Goal: Task Accomplishment & Management: Use online tool/utility

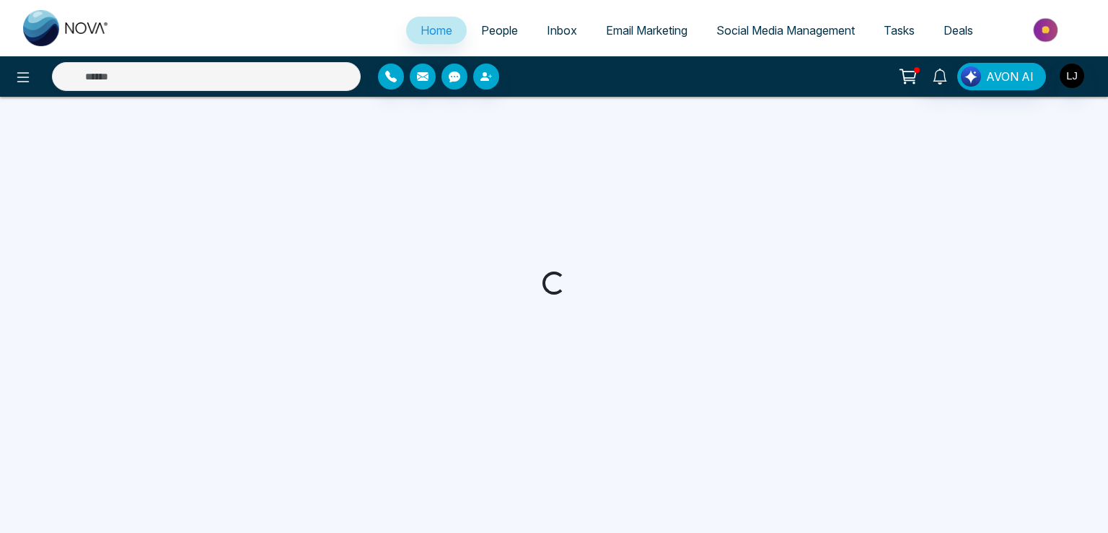
select select "*"
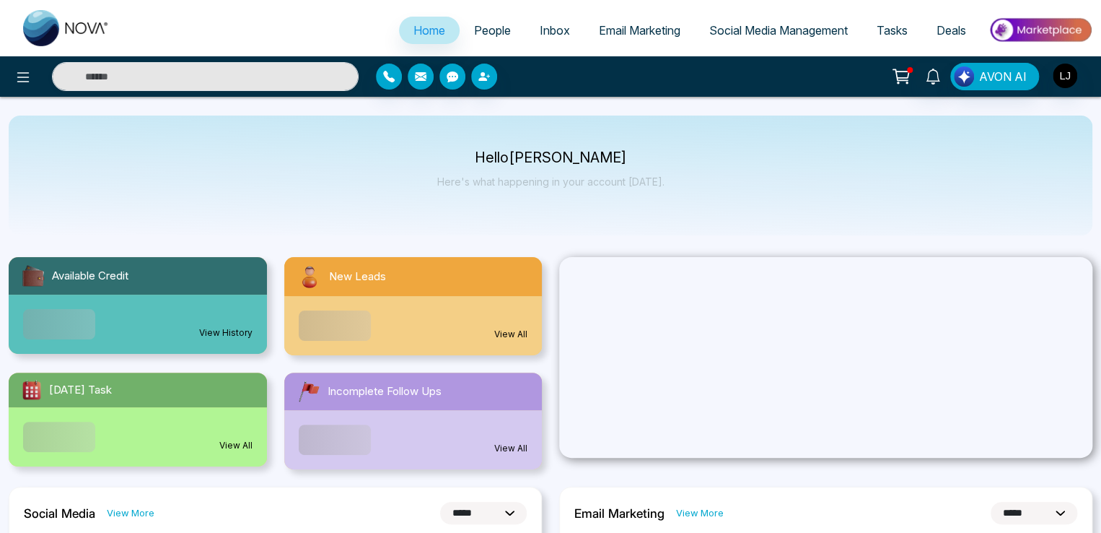
click at [756, 27] on span "Social Media Management" at bounding box center [778, 30] width 139 height 14
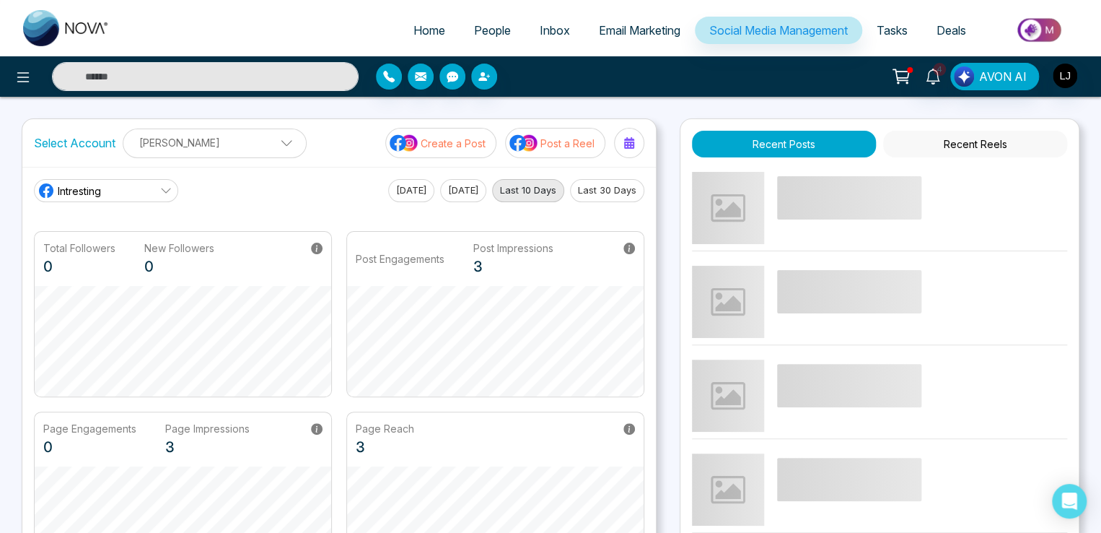
click at [548, 139] on p "Post a Reel" at bounding box center [567, 143] width 54 height 15
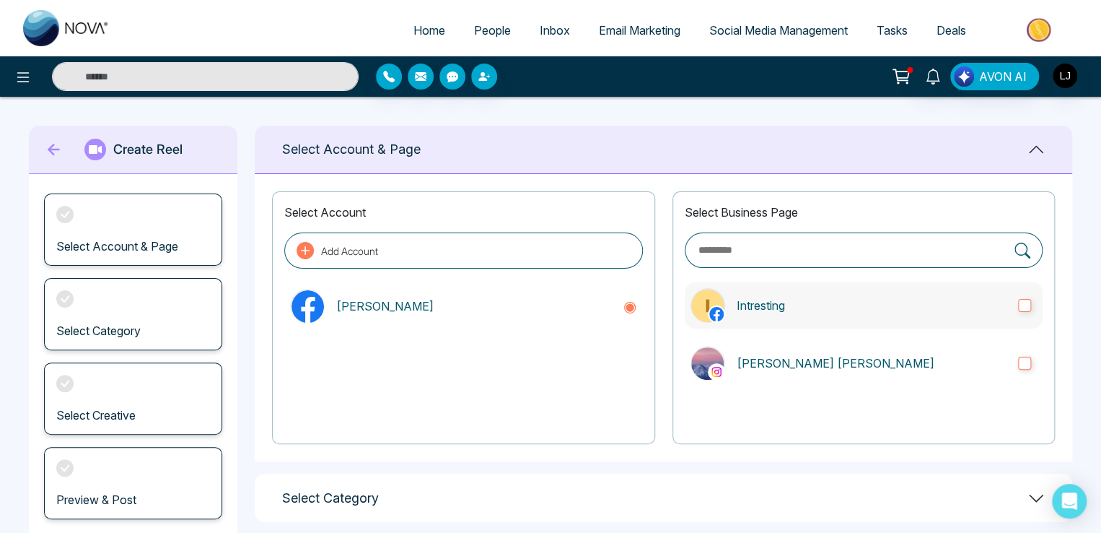
click at [837, 310] on p "Intresting" at bounding box center [872, 305] width 270 height 17
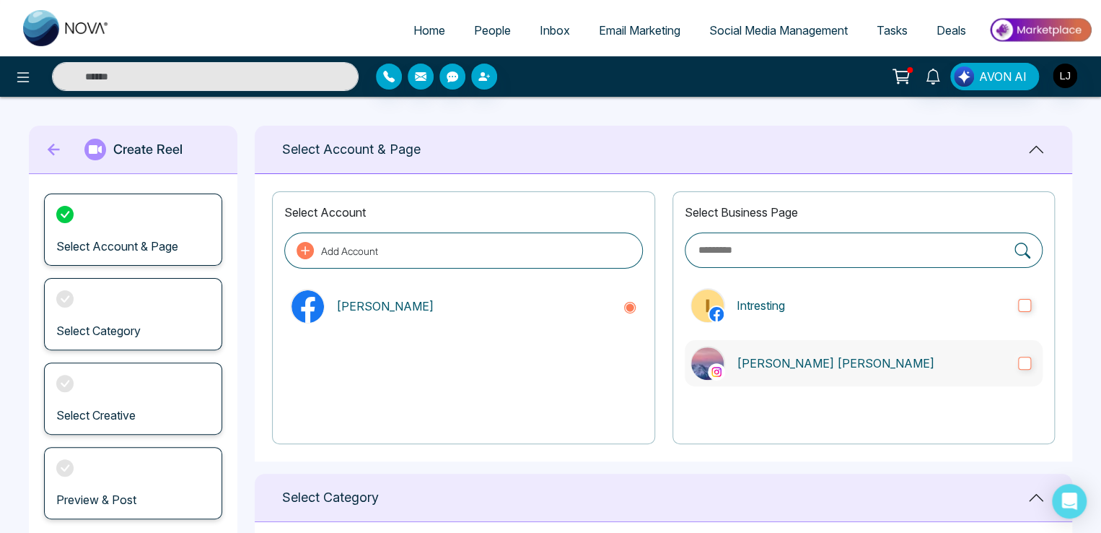
click at [838, 348] on label "[PERSON_NAME] [PERSON_NAME]" at bounding box center [864, 363] width 358 height 46
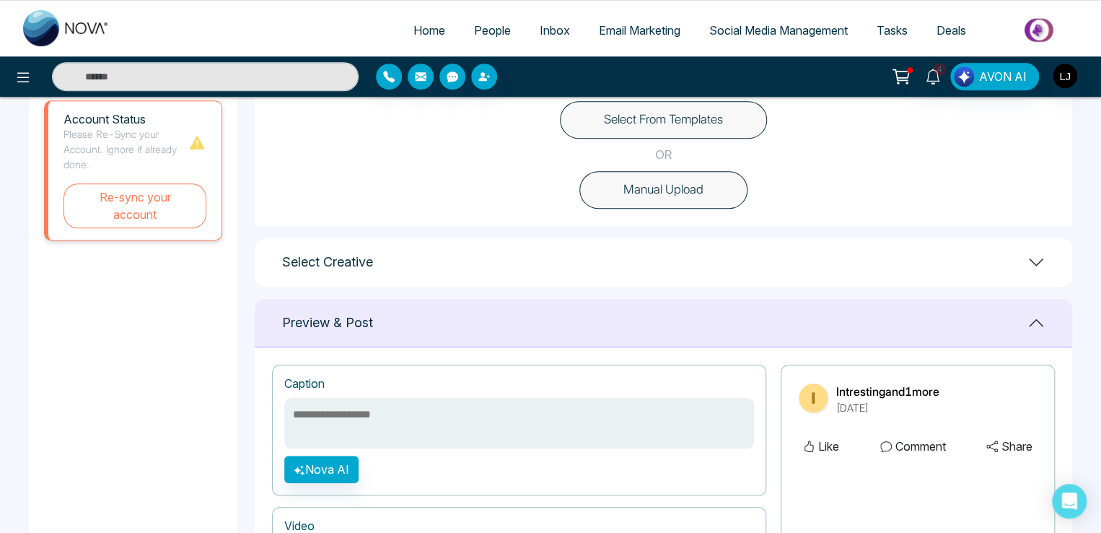
scroll to position [361, 0]
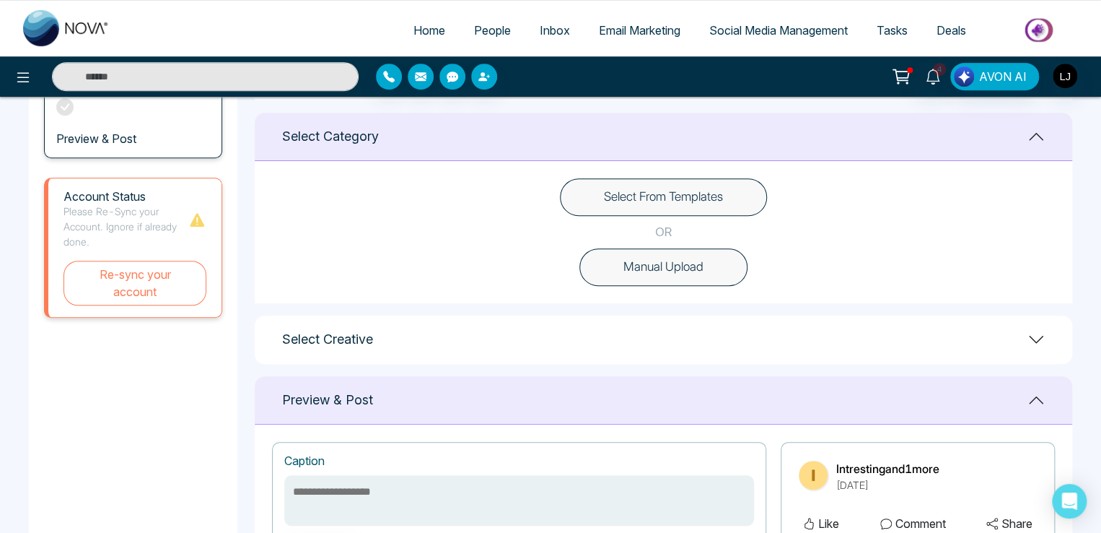
click at [636, 189] on button "Select From Templates" at bounding box center [663, 197] width 207 height 38
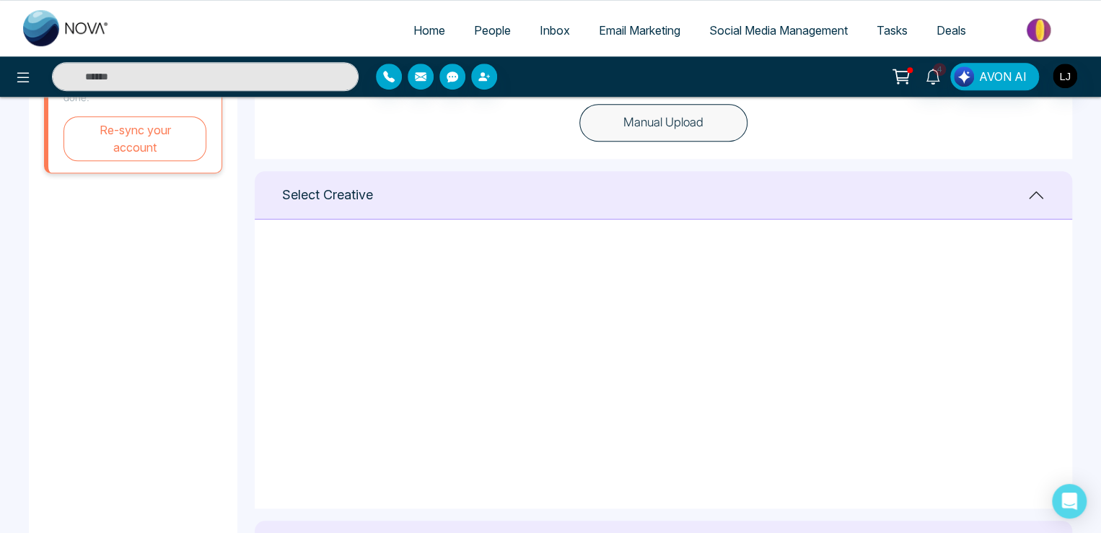
scroll to position [57, 0]
